Goal: Task Accomplishment & Management: Use online tool/utility

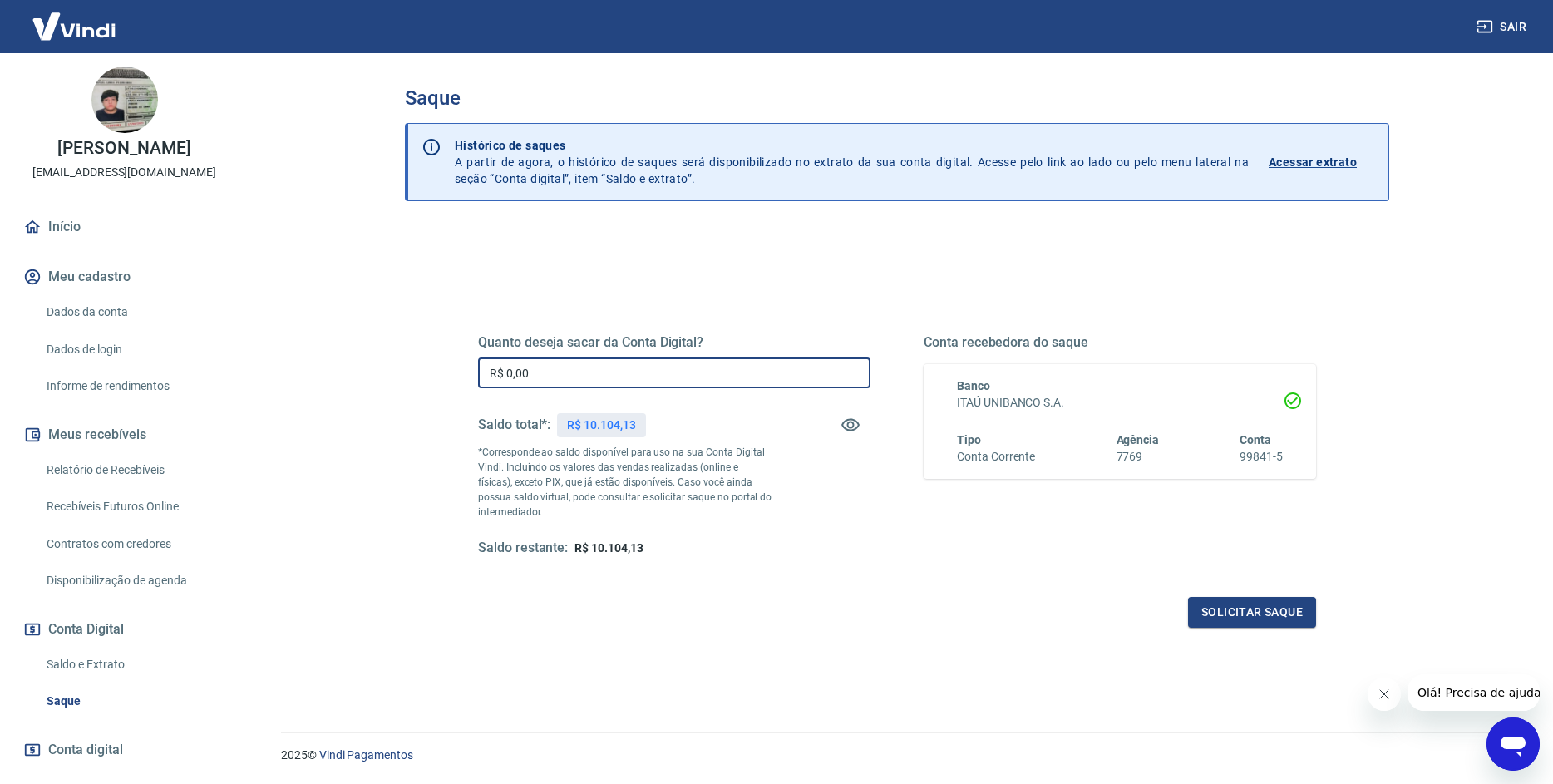
click at [579, 371] on input "R$ 0,00" at bounding box center [674, 372] width 393 height 31
type input "R$ 10.104,13"
click at [1226, 620] on button "Solicitar saque" at bounding box center [1252, 612] width 128 height 31
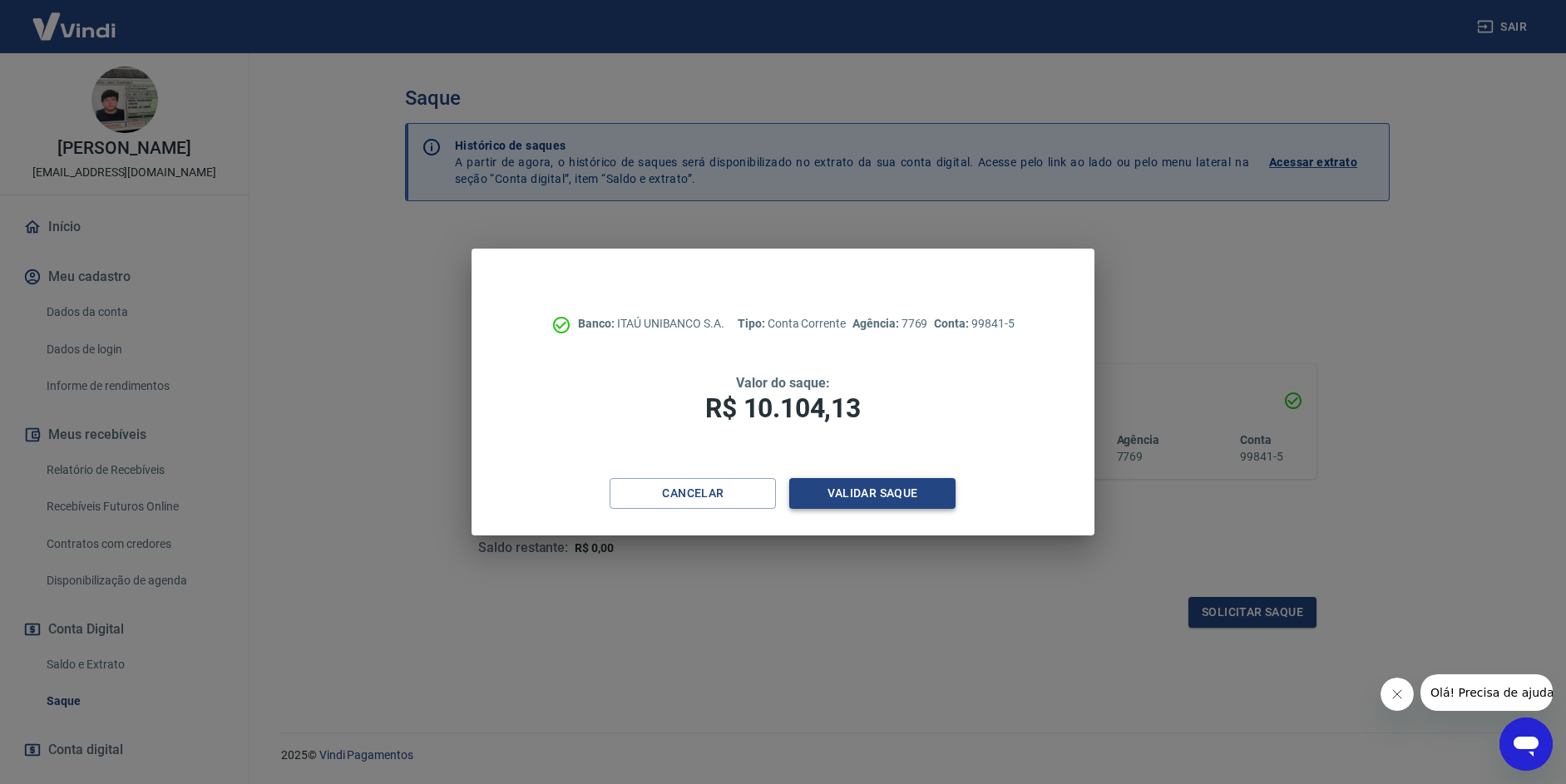
click at [922, 482] on button "Validar saque" at bounding box center [872, 493] width 166 height 31
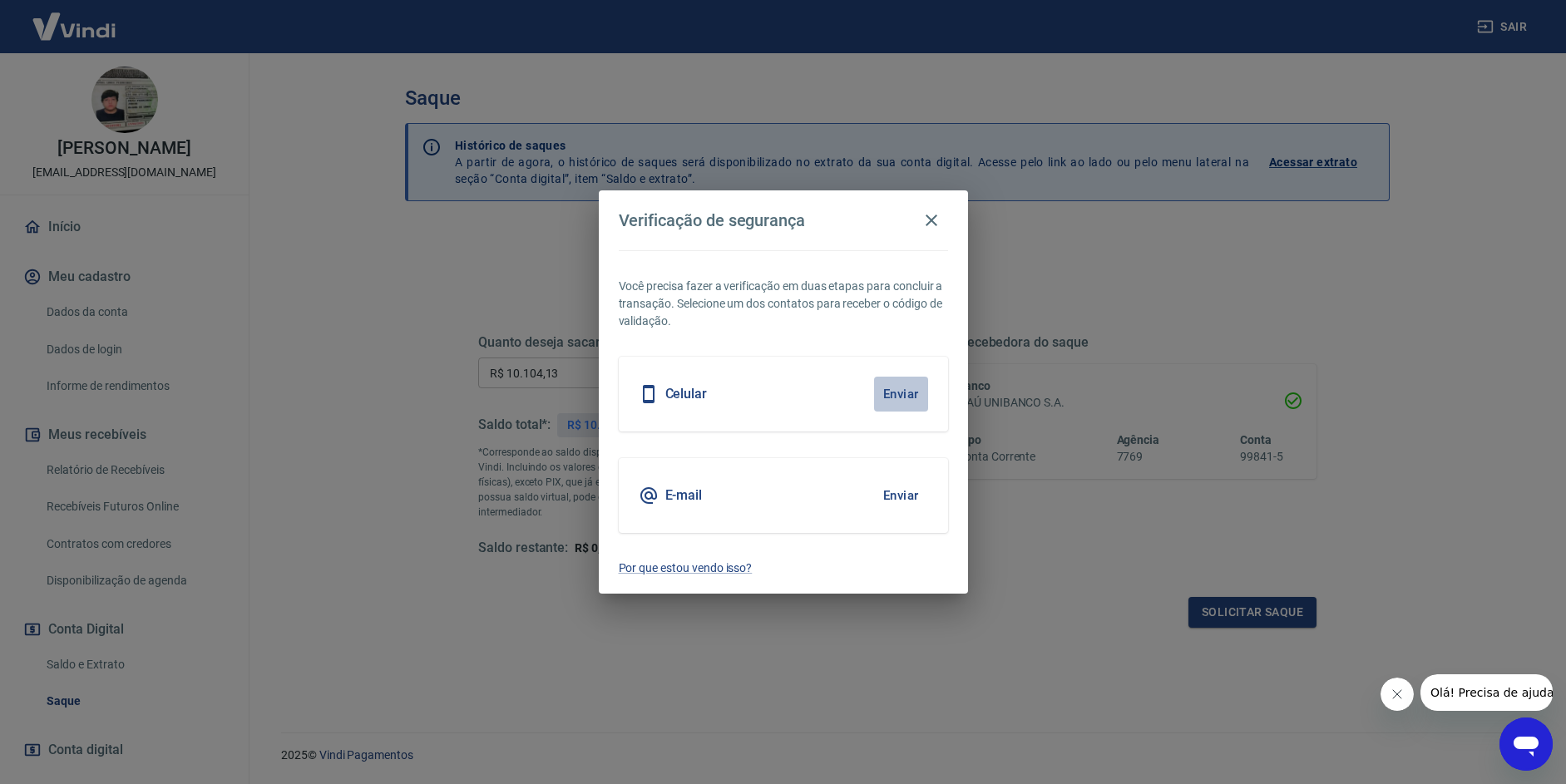
click at [901, 401] on button "Enviar" at bounding box center [901, 393] width 54 height 35
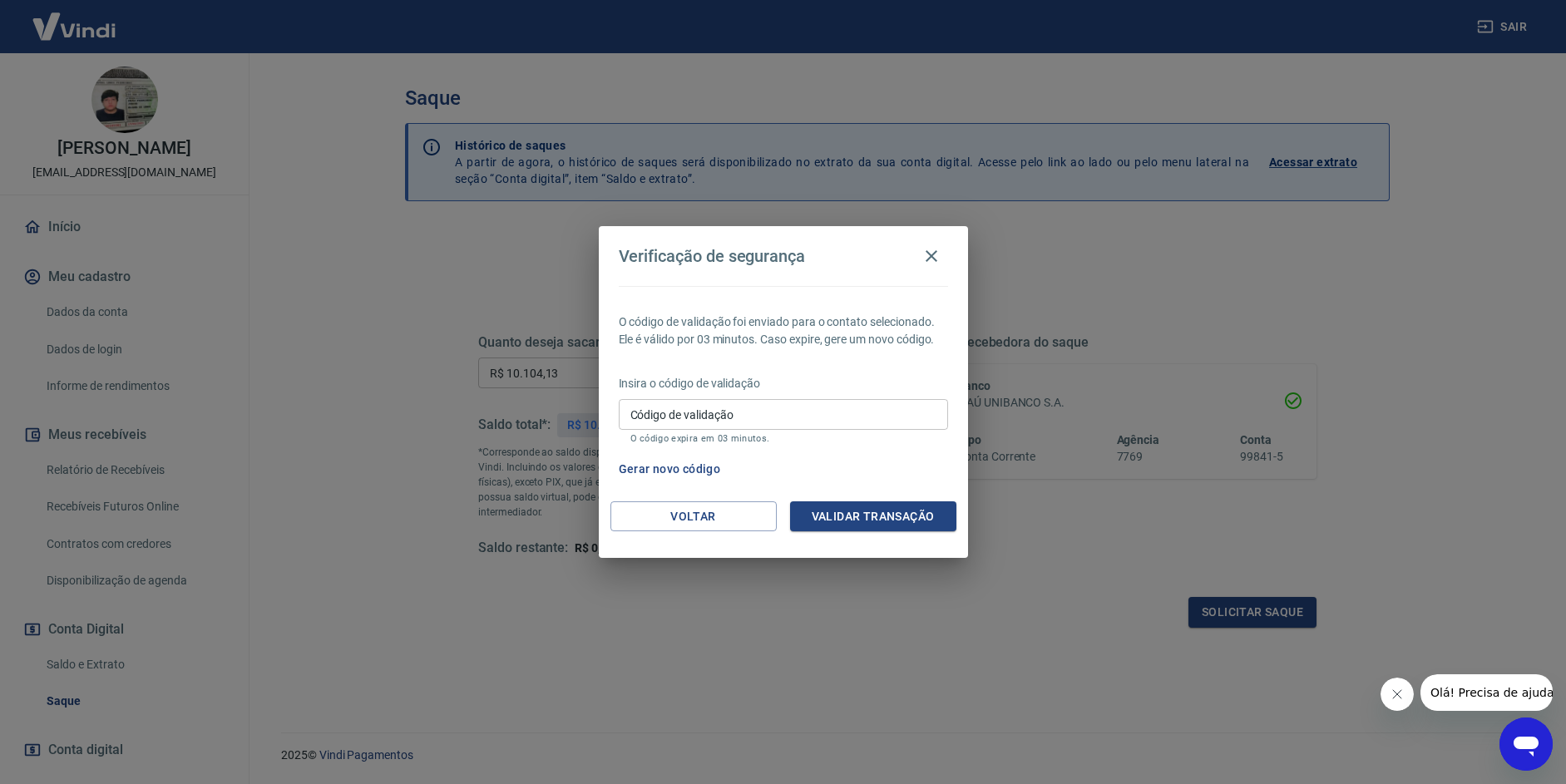
click at [785, 415] on input "Código de validação" at bounding box center [783, 414] width 329 height 31
type input "944294"
click at [904, 525] on button "Validar transação" at bounding box center [873, 517] width 166 height 31
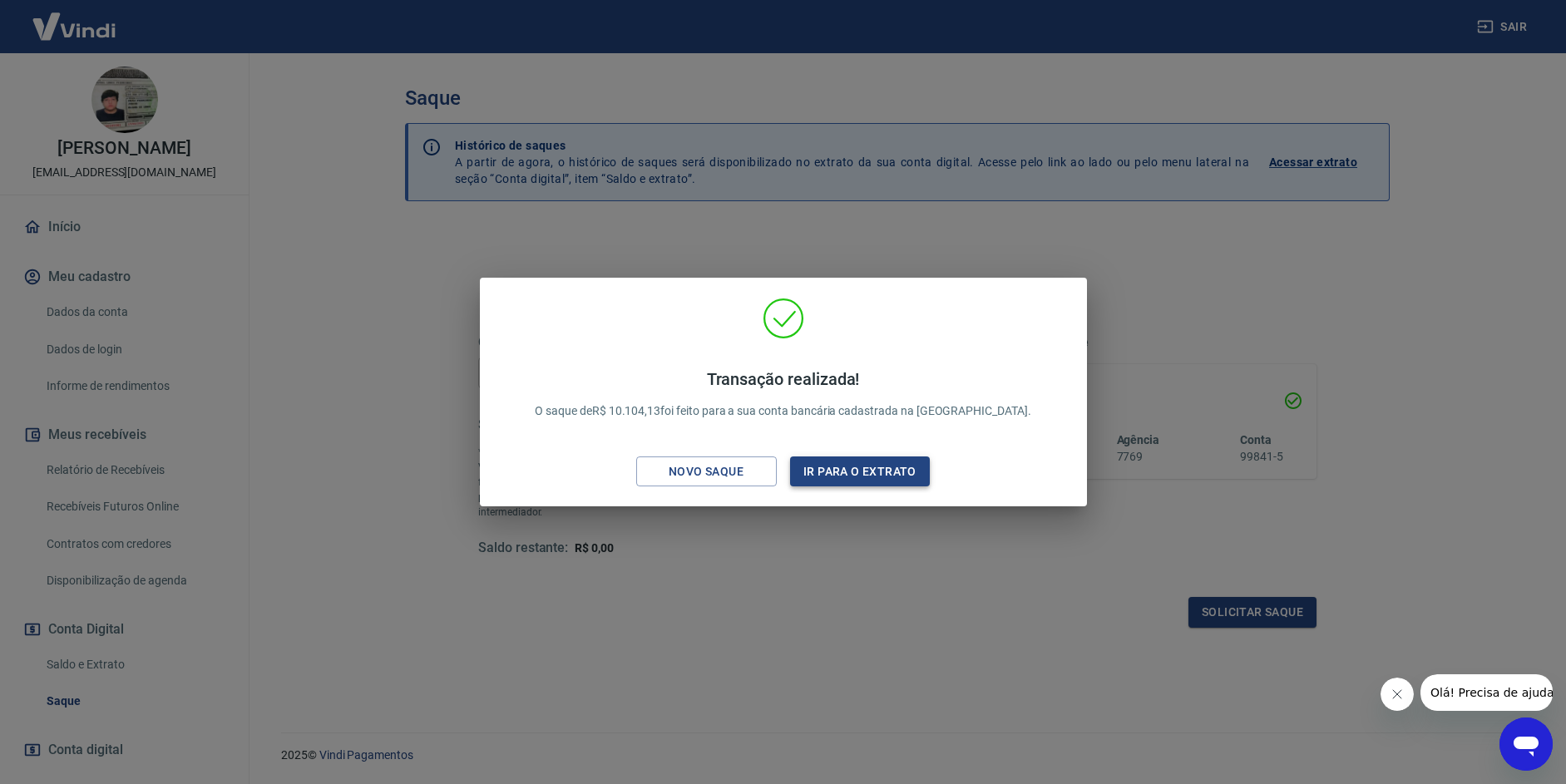
click at [857, 470] on button "Ir para o extrato" at bounding box center [860, 471] width 141 height 31
